Goal: Transaction & Acquisition: Purchase product/service

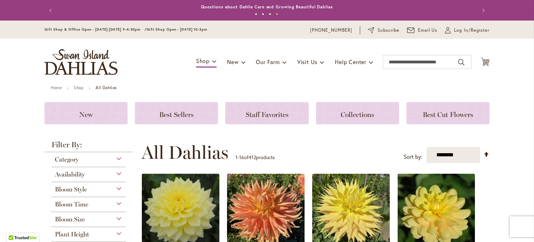
click at [521, 56] on header "Skip to Content Gift Shop & Office Open - [DATE]-[DATE] 9-4:30pm / Gift Shop Op…" at bounding box center [267, 53] width 534 height 65
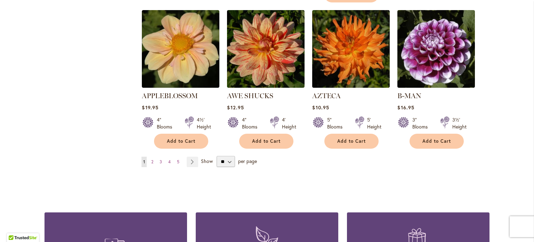
scroll to position [626, 0]
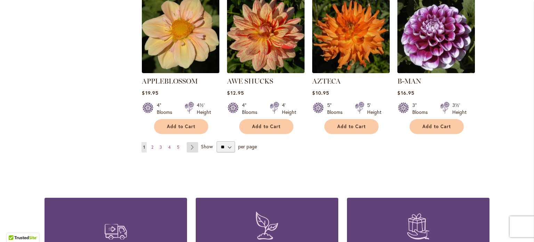
click at [190, 142] on link "Page Next" at bounding box center [192, 147] width 11 height 10
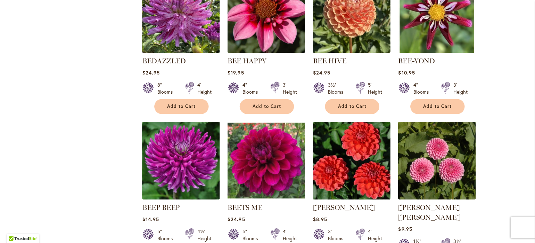
scroll to position [514, 0]
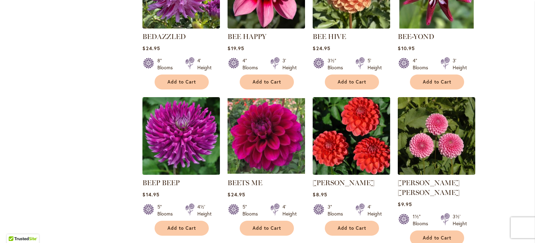
click at [33, 50] on div "Skip to Content Gift Shop & Office Open - [DATE]-[DATE] 9-4:30pm / Gift Shop Op…" at bounding box center [267, 61] width 535 height 1110
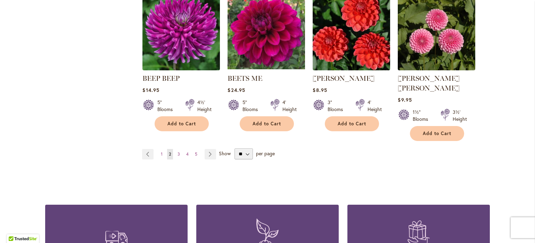
scroll to position [653, 0]
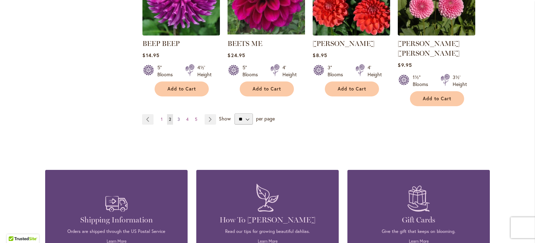
click at [178, 114] on link "Page 3" at bounding box center [179, 119] width 6 height 10
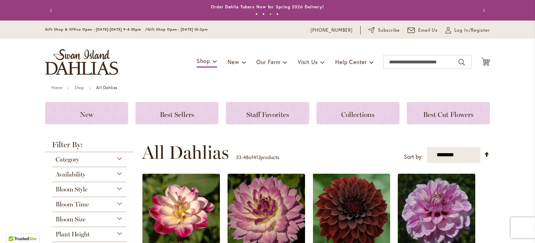
click at [520, 75] on header "Skip to Content Gift Shop & Office Open - Monday-Friday 9-4:30pm / Gift Shop Op…" at bounding box center [267, 53] width 535 height 65
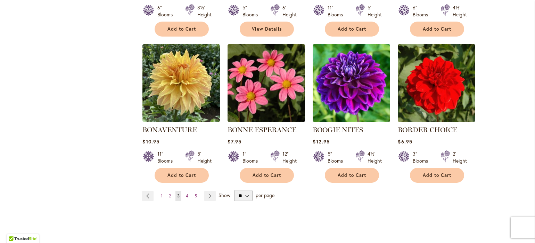
scroll to position [570, 0]
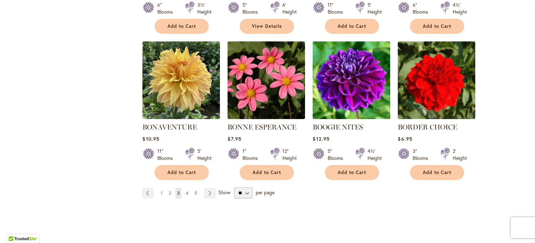
click at [186, 193] on span "4" at bounding box center [187, 192] width 2 height 5
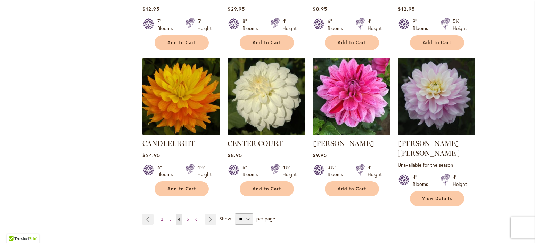
scroll to position [584, 0]
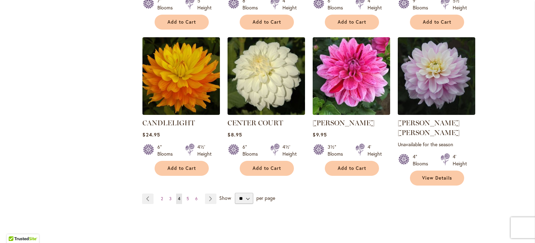
click at [174, 132] on div "$24.95" at bounding box center [181, 134] width 78 height 7
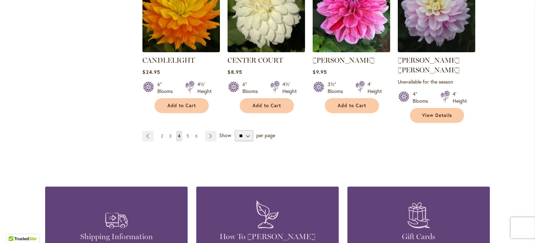
scroll to position [639, 0]
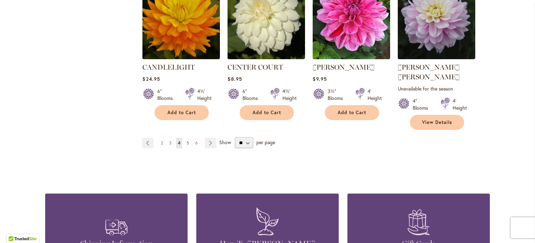
click at [187, 138] on link "Page 5" at bounding box center [188, 143] width 6 height 10
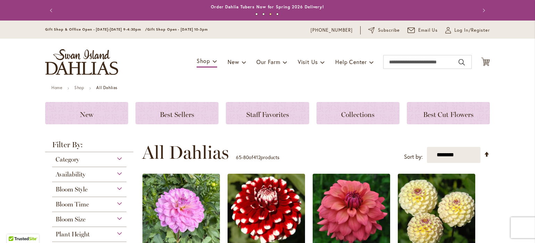
click at [512, 47] on header "Skip to Content Gift Shop & Office Open - [DATE]-[DATE] 9-4:30pm / Gift Shop Op…" at bounding box center [267, 53] width 535 height 65
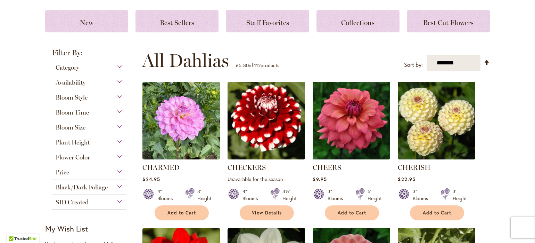
scroll to position [125, 0]
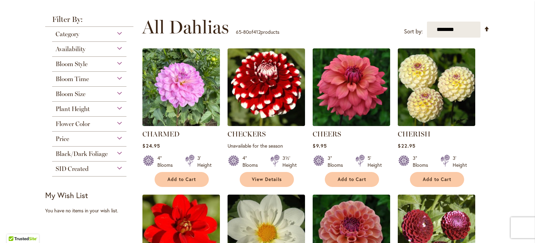
click at [107, 22] on strong "Filter By:" at bounding box center [89, 21] width 88 height 11
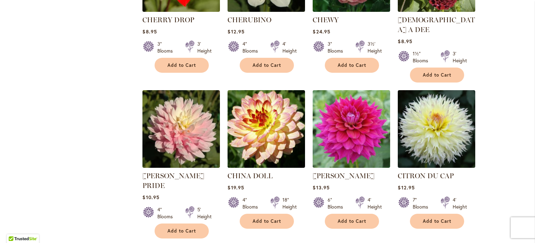
scroll to position [445, 0]
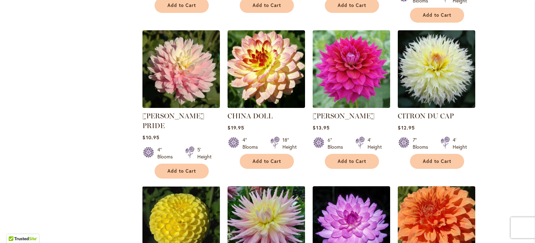
click at [101, 31] on div "Filter by: Filter By: Category Best Sellers 32 items New 5 items New & Exclusiv…" at bounding box center [267, 36] width 445 height 681
click at [111, 40] on div "Filter by: Filter By: Category Best Sellers 32 items New 5 items New & Exclusiv…" at bounding box center [267, 36] width 445 height 681
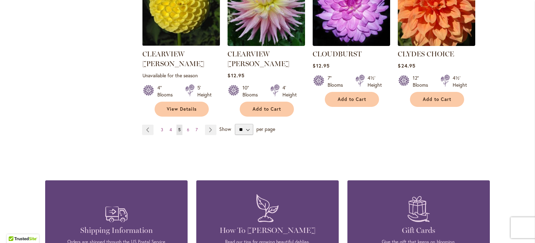
scroll to position [681, 0]
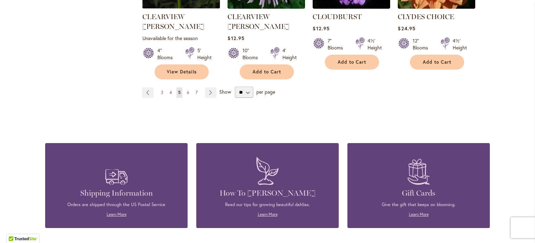
scroll to position [723, 0]
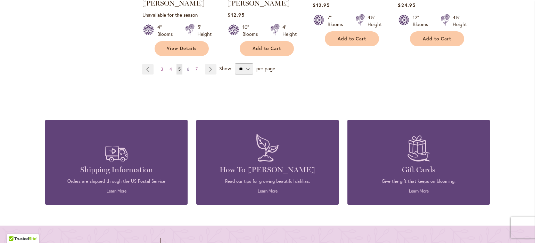
click at [185, 64] on link "Page 6" at bounding box center [188, 69] width 6 height 10
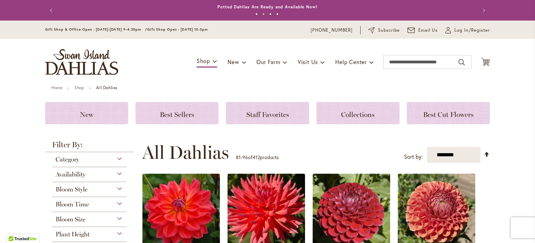
click at [169, 55] on div "Toggle Nav Shop Dahlia Tubers Collections Fresh Cut Dahlias Gardening Supplies …" at bounding box center [267, 62] width 459 height 47
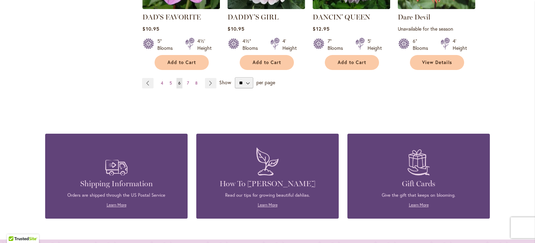
scroll to position [709, 0]
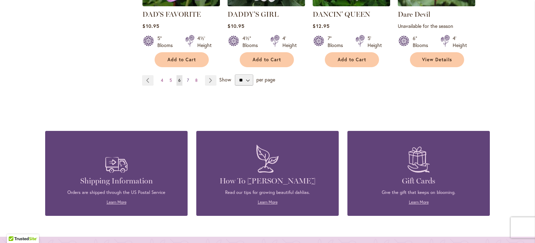
click at [185, 75] on link "Page 7" at bounding box center [188, 80] width 6 height 10
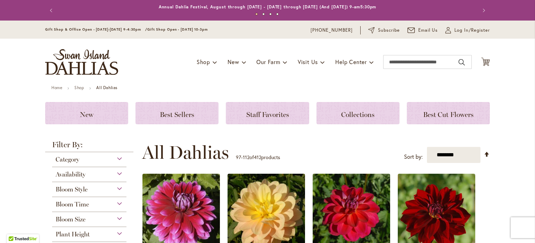
click at [176, 79] on div "Toggle Nav Shop Dahlia Tubers Collections Fresh Cut Dahlias Gardening Supplies …" at bounding box center [267, 62] width 459 height 47
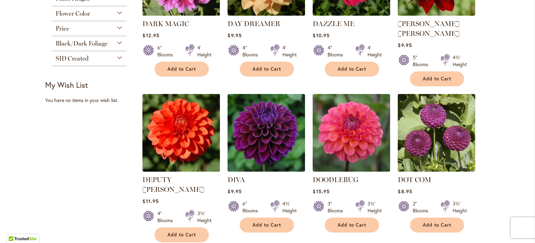
scroll to position [236, 0]
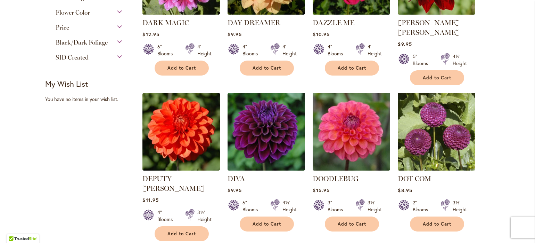
click at [93, 24] on div "Price" at bounding box center [89, 25] width 74 height 11
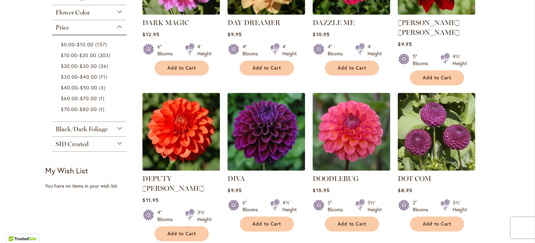
scroll to position [36, 0]
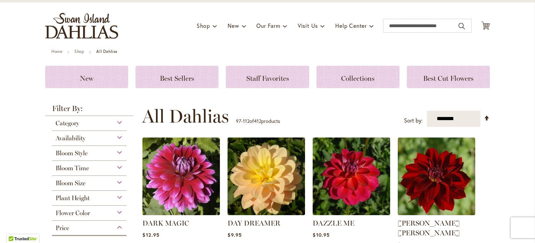
click at [518, 18] on header "Skip to Content Gift Shop & Office Open - Monday-Friday 9-4:30pm / Gift Shop Op…" at bounding box center [267, 16] width 535 height 65
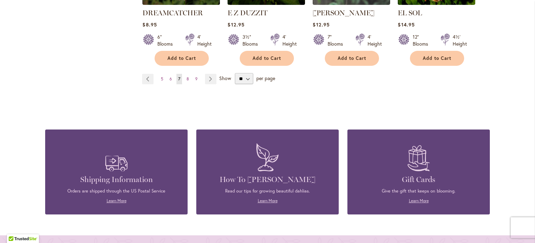
scroll to position [676, 0]
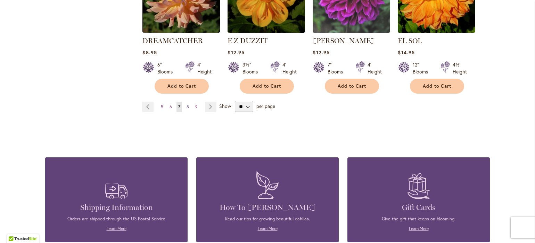
click at [185, 101] on link "Page 8" at bounding box center [188, 106] width 6 height 10
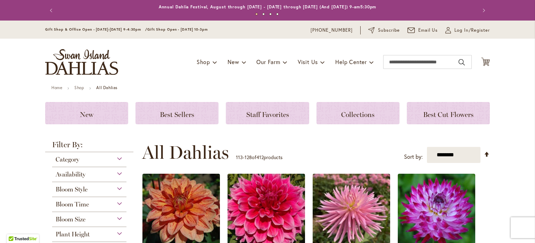
click at [184, 82] on div "Toggle Nav Shop Dahlia Tubers Collections Fresh Cut Dahlias Gardening Supplies …" at bounding box center [267, 62] width 459 height 47
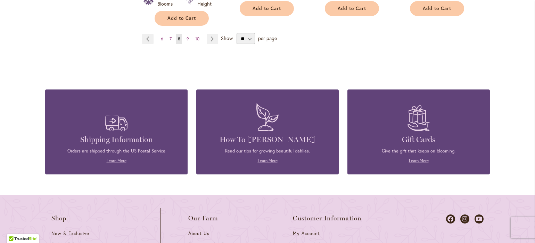
scroll to position [695, 0]
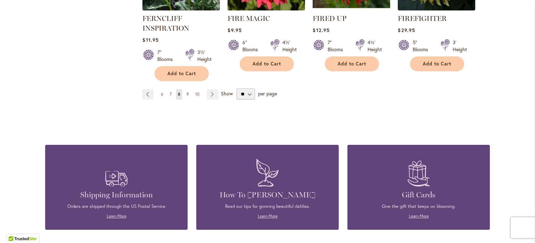
click at [187, 91] on span "9" at bounding box center [188, 93] width 2 height 5
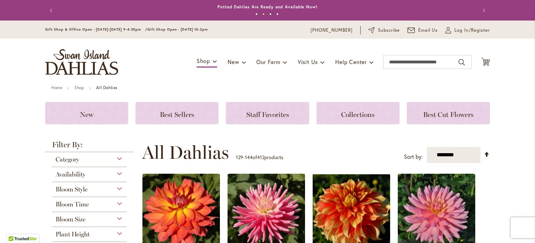
click at [185, 73] on div "Toggle Nav Shop Dahlia Tubers Collections Fresh Cut Dahlias Gardening Supplies …" at bounding box center [267, 62] width 459 height 47
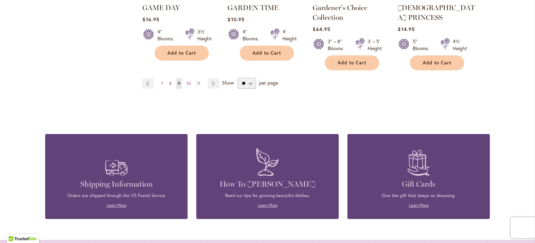
scroll to position [737, 0]
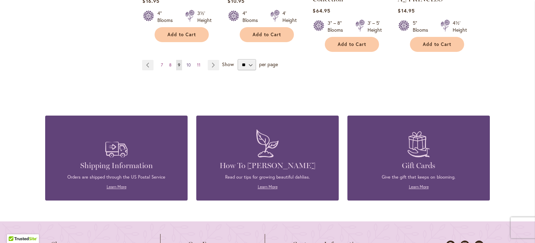
click at [187, 62] on span "10" at bounding box center [189, 64] width 4 height 5
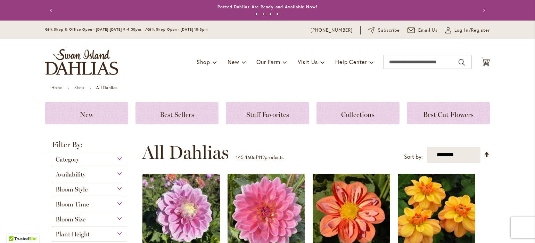
click at [346, 82] on div "Toggle Nav Shop Dahlia Tubers Collections Fresh Cut Dahlias Gardening Supplies …" at bounding box center [267, 62] width 459 height 47
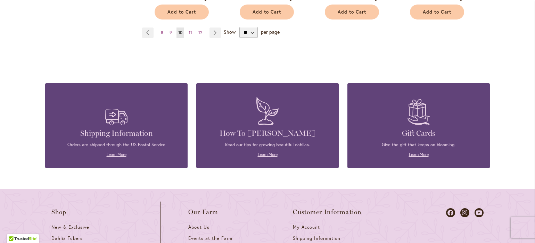
scroll to position [751, 0]
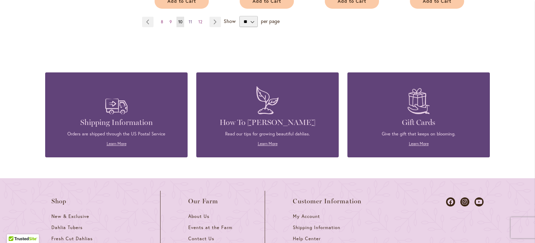
click at [187, 17] on link "Page 11" at bounding box center [190, 22] width 7 height 10
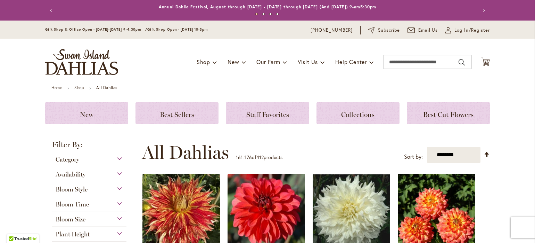
click at [171, 76] on div "Toggle Nav Shop Dahlia Tubers Collections Fresh Cut Dahlias Gardening Supplies …" at bounding box center [267, 62] width 459 height 47
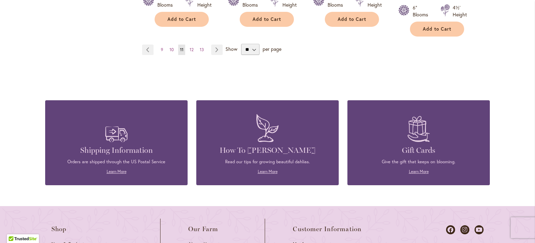
scroll to position [737, 0]
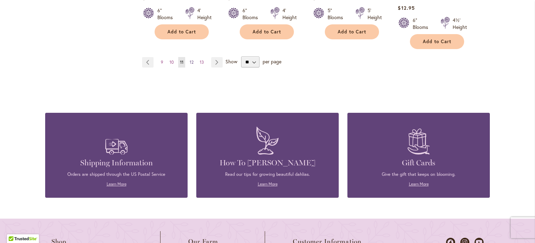
click at [190, 59] on span "12" at bounding box center [192, 61] width 4 height 5
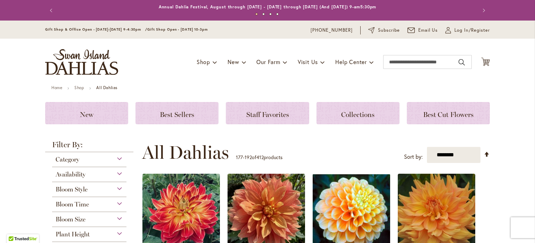
click at [163, 52] on div "Toggle Nav Shop Dahlia Tubers Collections Fresh Cut Dahlias Gardening Supplies …" at bounding box center [267, 62] width 459 height 47
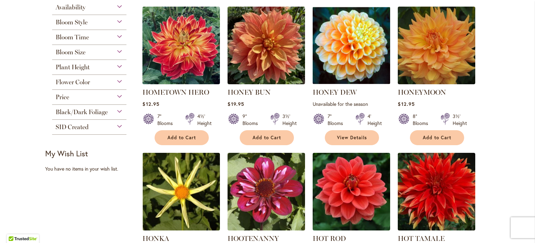
scroll to position [181, 0]
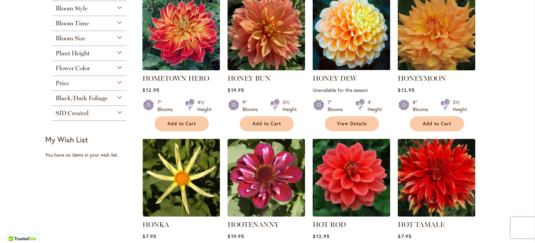
click at [97, 27] on div "Bloom Time Early (75 days) 41 items Average (90 days) 299 items Late (120 days)…" at bounding box center [89, 23] width 74 height 15
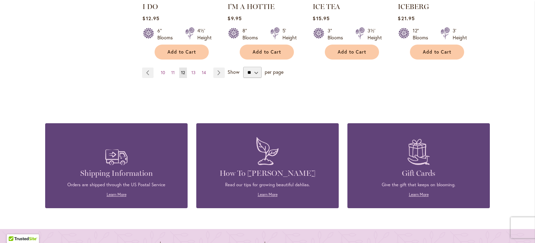
scroll to position [667, 0]
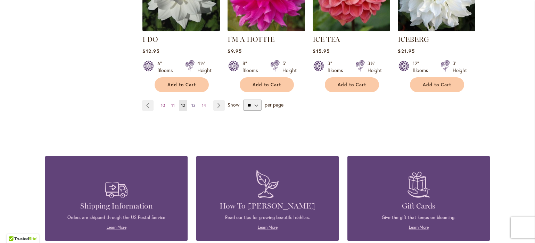
click at [190, 100] on link "Page 13" at bounding box center [194, 105] width 8 height 10
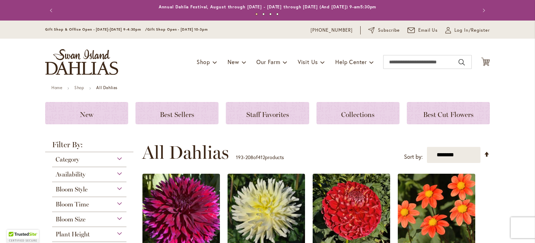
click at [189, 90] on ul "Home Shop All Dahlias" at bounding box center [267, 88] width 432 height 6
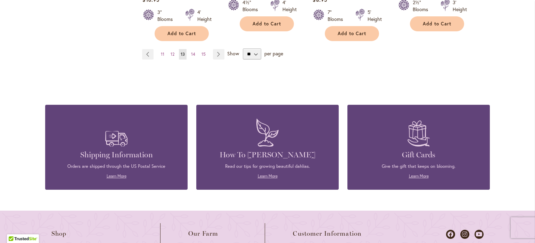
scroll to position [695, 0]
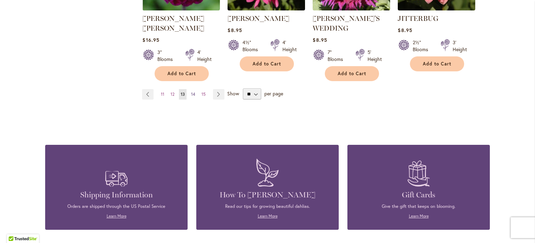
click at [190, 89] on link "Page 14" at bounding box center [193, 94] width 8 height 10
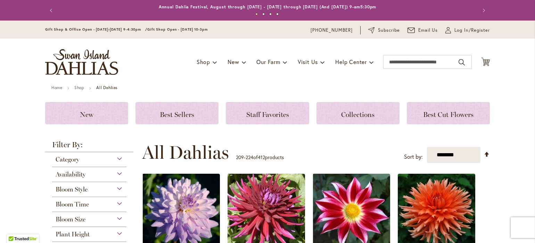
click at [190, 85] on ul "Home Shop All Dahlias" at bounding box center [267, 88] width 432 height 6
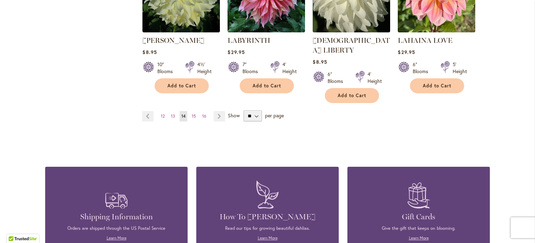
scroll to position [653, 0]
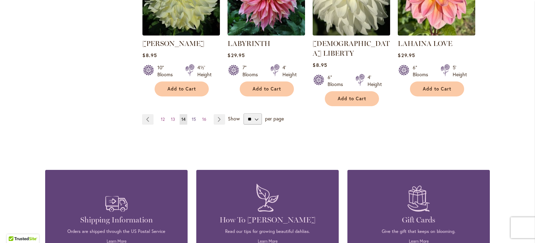
click at [190, 114] on link "Page 15" at bounding box center [194, 119] width 8 height 10
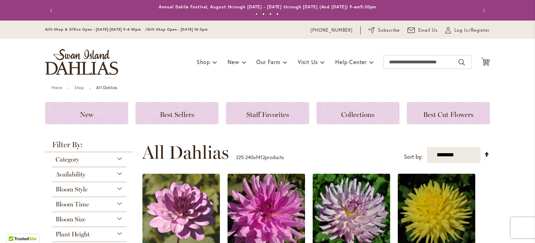
click at [201, 76] on div "Toggle Nav Shop Dahlia Tubers Collections Fresh Cut Dahlias Gardening Supplies …" at bounding box center [267, 62] width 459 height 47
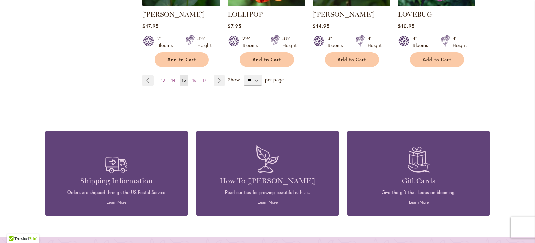
scroll to position [681, 0]
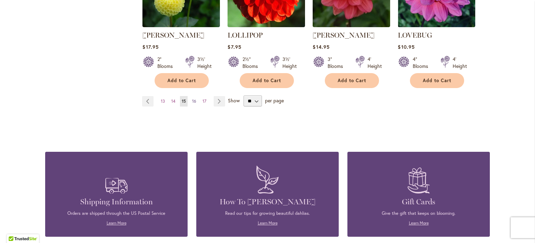
click at [190, 96] on link "Page 16" at bounding box center [194, 101] width 8 height 10
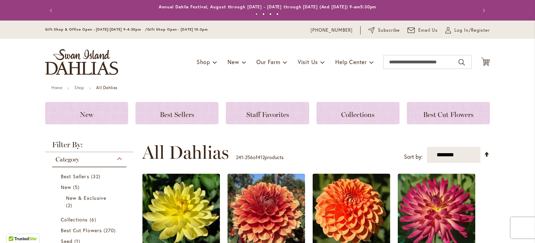
click at [190, 76] on div "Toggle Nav Shop Dahlia Tubers Collections Fresh Cut Dahlias Gardening Supplies …" at bounding box center [267, 62] width 459 height 47
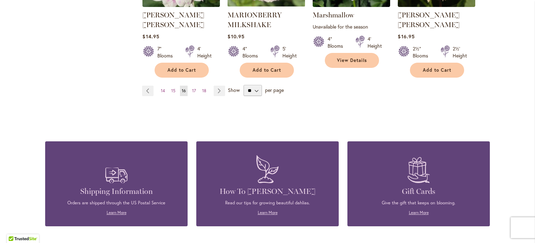
scroll to position [723, 0]
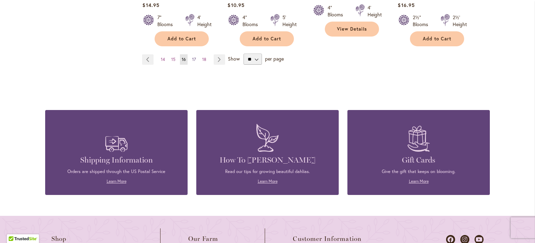
click at [190, 54] on link "Page 17" at bounding box center [193, 59] width 7 height 10
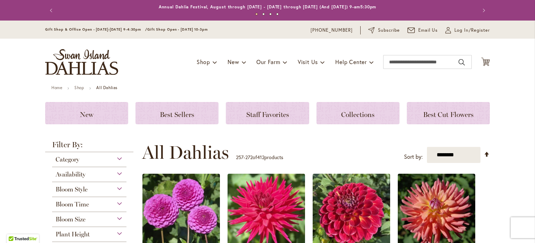
click at [160, 61] on div "Toggle Nav Shop Dahlia Tubers Collections Fresh Cut Dahlias Gardening Supplies …" at bounding box center [267, 62] width 459 height 47
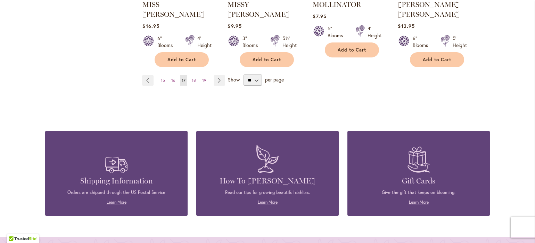
scroll to position [709, 0]
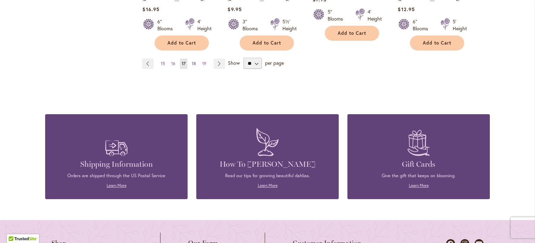
click at [192, 61] on span "18" at bounding box center [194, 63] width 4 height 5
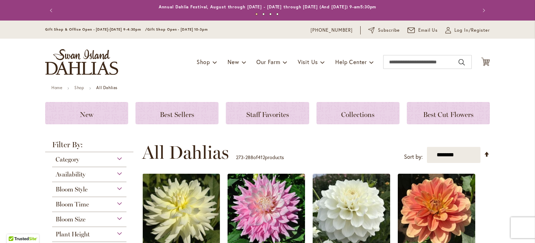
click at [153, 52] on div "Toggle Nav Shop Dahlia Tubers Collections Fresh Cut Dahlias Gardening Supplies …" at bounding box center [267, 62] width 459 height 47
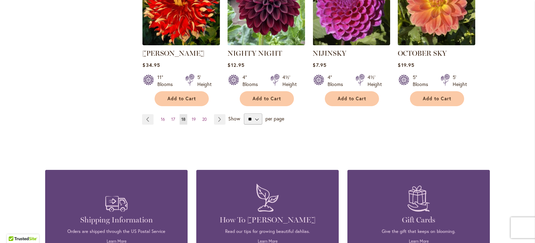
scroll to position [667, 0]
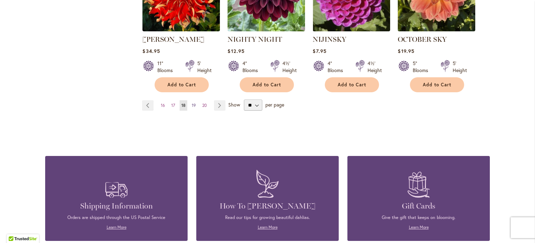
click at [192, 103] on span "19" at bounding box center [194, 105] width 4 height 5
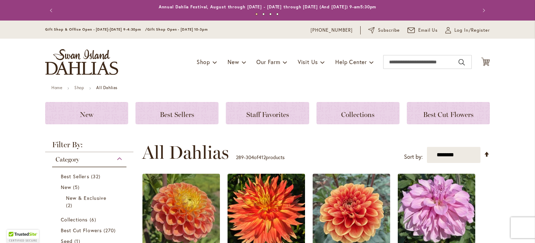
click at [191, 91] on ul "Home Shop All Dahlias" at bounding box center [267, 88] width 432 height 6
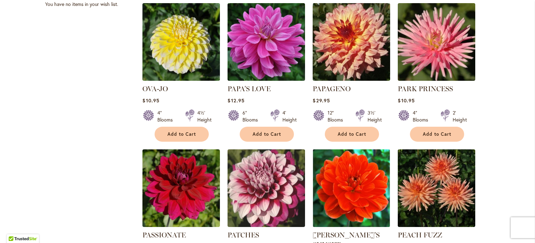
scroll to position [473, 0]
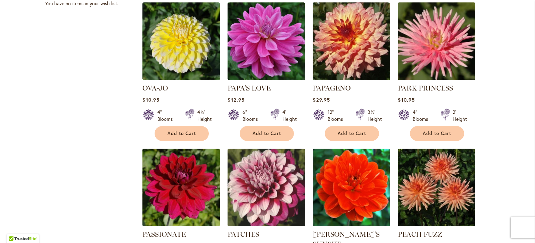
click at [98, 34] on div "Filter by: Filter By: Category Best Sellers 32 items New 5 items New & Exclusiv…" at bounding box center [267, 3] width 445 height 671
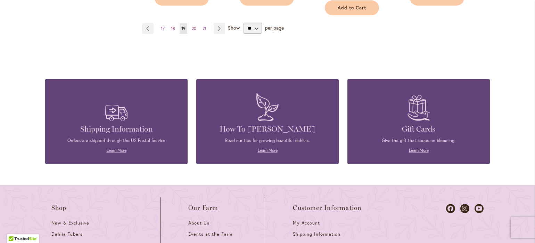
scroll to position [723, 0]
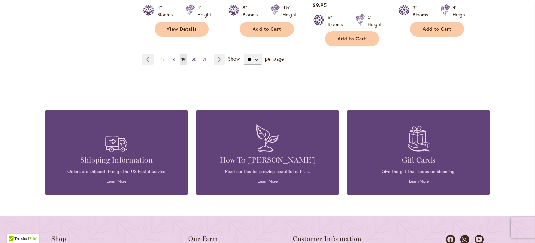
click at [192, 57] on span "20" at bounding box center [194, 59] width 5 height 5
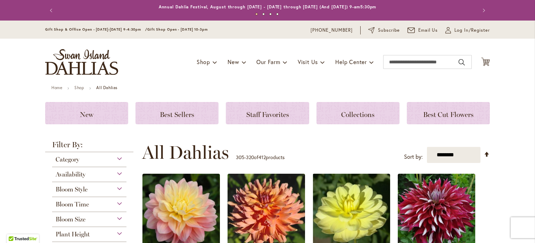
click at [192, 47] on div "Toggle Nav Shop Dahlia Tubers Collections Fresh Cut Dahlias Gardening Supplies …" at bounding box center [267, 62] width 459 height 47
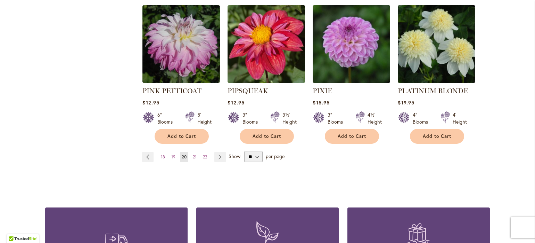
scroll to position [639, 0]
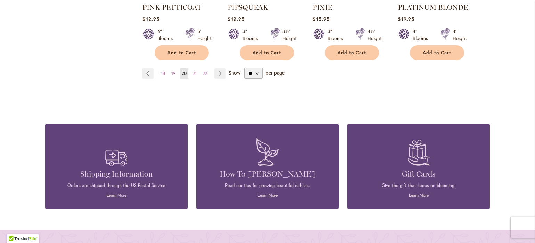
scroll to position [751, 0]
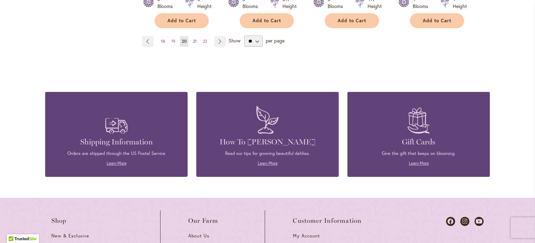
click at [193, 39] on span "21" at bounding box center [195, 41] width 4 height 5
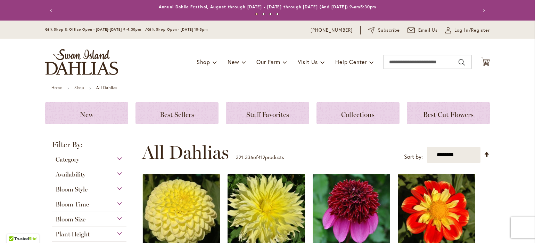
click at [162, 79] on div "Toggle Nav Shop Dahlia Tubers Collections Fresh Cut Dahlias Gardening Supplies …" at bounding box center [267, 62] width 459 height 47
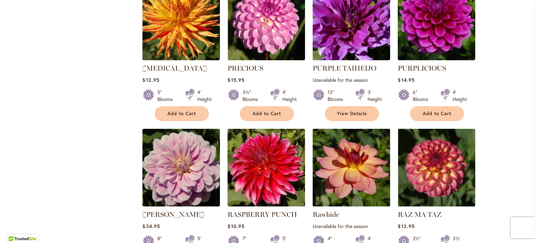
scroll to position [348, 0]
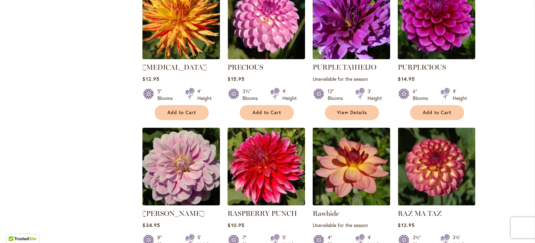
click at [116, 46] on div "Filter by: Filter By: Category Best Sellers 32 items New 5 items New & Exclusiv…" at bounding box center [267, 123] width 445 height 661
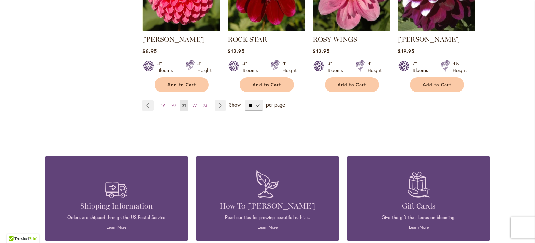
scroll to position [681, 0]
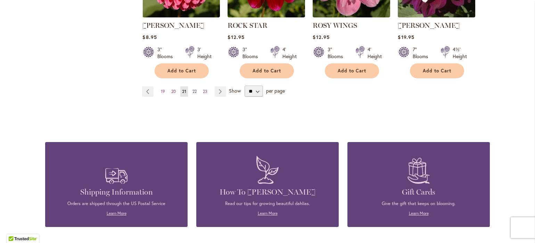
click at [193, 89] on span "22" at bounding box center [195, 91] width 4 height 5
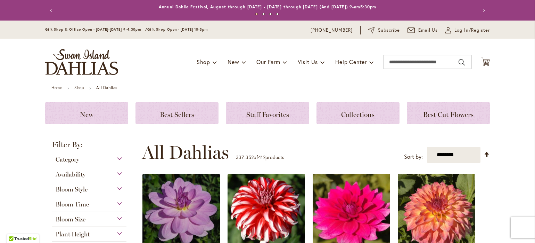
click at [193, 88] on ul "Home Shop All Dahlias" at bounding box center [267, 88] width 432 height 6
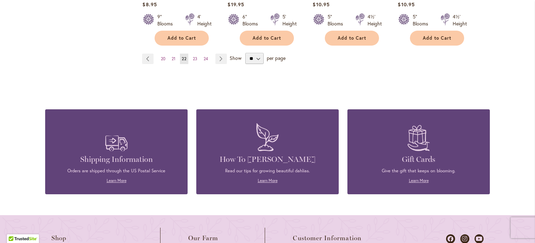
scroll to position [695, 0]
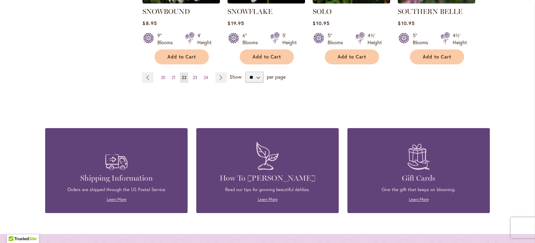
click at [193, 75] on span "23" at bounding box center [195, 77] width 5 height 5
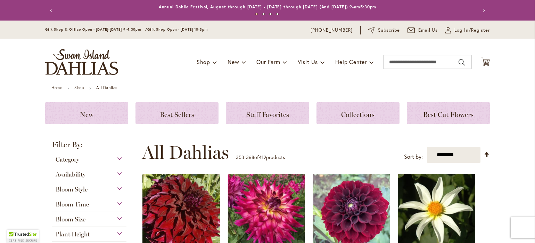
click at [188, 79] on div "Toggle Nav Shop Dahlia Tubers Collections Fresh Cut Dahlias Gardening Supplies …" at bounding box center [267, 62] width 459 height 47
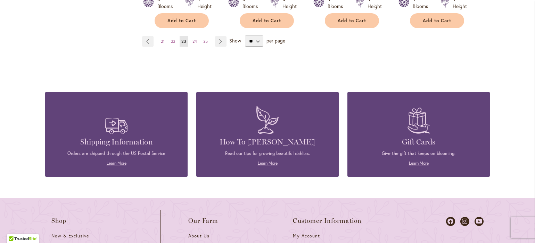
scroll to position [737, 0]
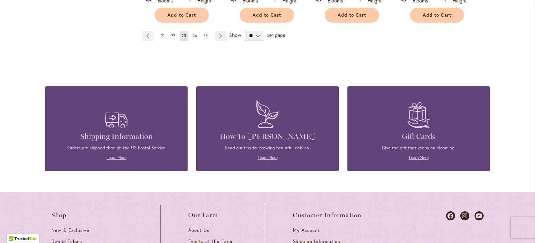
click at [193, 31] on link "Page 24" at bounding box center [195, 36] width 8 height 10
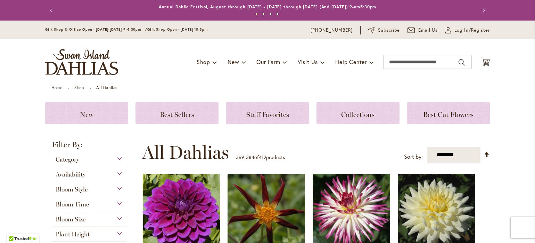
click at [152, 63] on div "Toggle Nav Shop Dahlia Tubers Collections Fresh Cut Dahlias Gardening Supplies …" at bounding box center [267, 62] width 459 height 47
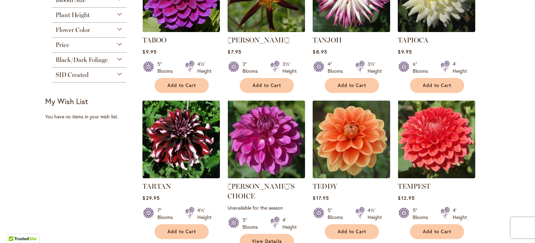
scroll to position [222, 0]
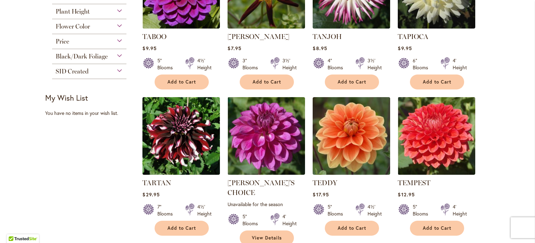
click at [103, 42] on div "Price" at bounding box center [89, 39] width 74 height 11
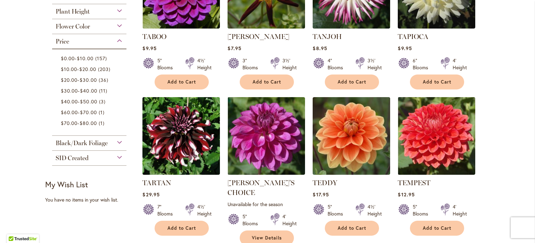
click at [79, 15] on span "Plant Height" at bounding box center [73, 12] width 34 height 8
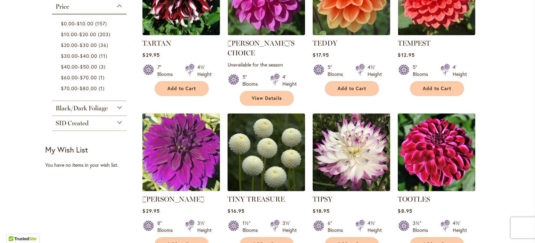
scroll to position [36, 0]
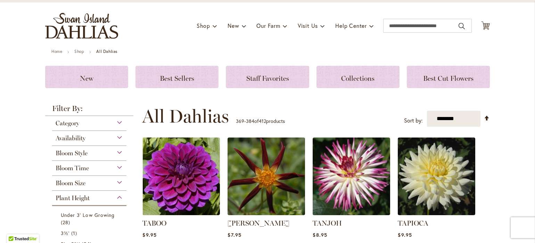
click at [296, 37] on div "Toggle Nav Shop Dahlia Tubers Collections Fresh Cut Dahlias Gardening Supplies …" at bounding box center [267, 25] width 459 height 47
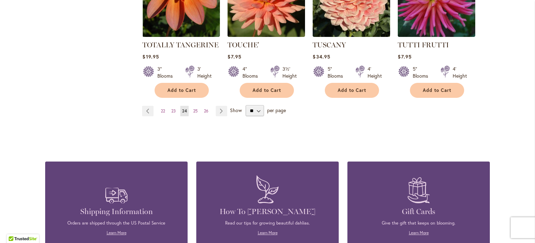
scroll to position [690, 0]
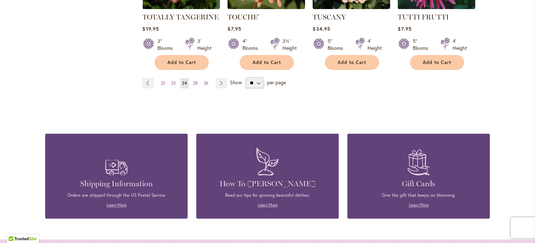
click at [195, 80] on span "25" at bounding box center [195, 82] width 5 height 5
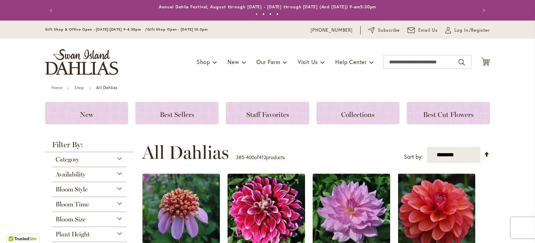
click at [195, 71] on div "Toggle Nav Shop Dahlia Tubers Collections Fresh Cut Dahlias Gardening Supplies …" at bounding box center [267, 62] width 459 height 47
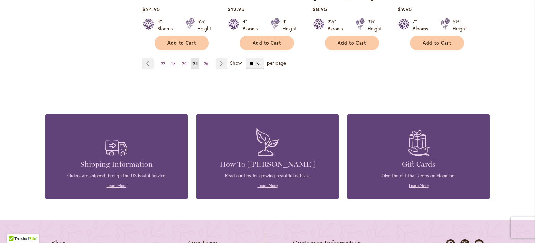
scroll to position [723, 0]
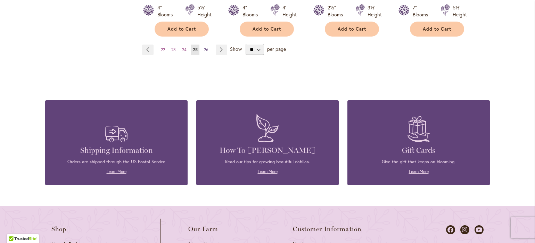
click at [204, 47] on span "26" at bounding box center [206, 49] width 5 height 5
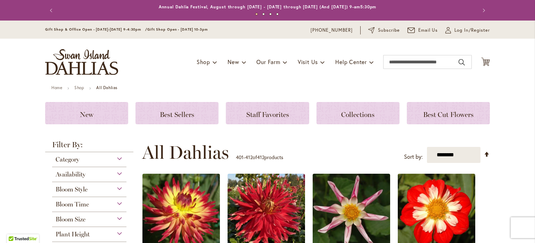
click at [197, 80] on div "Toggle Nav Shop Dahlia Tubers Collections Fresh Cut Dahlias Gardening Supplies …" at bounding box center [267, 62] width 459 height 47
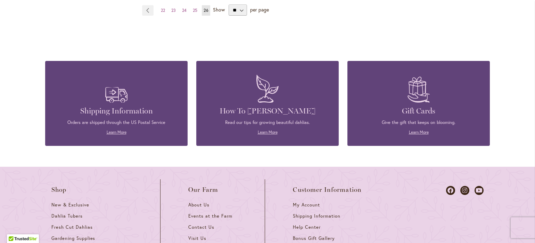
scroll to position [612, 0]
